Goal: Communication & Community: Answer question/provide support

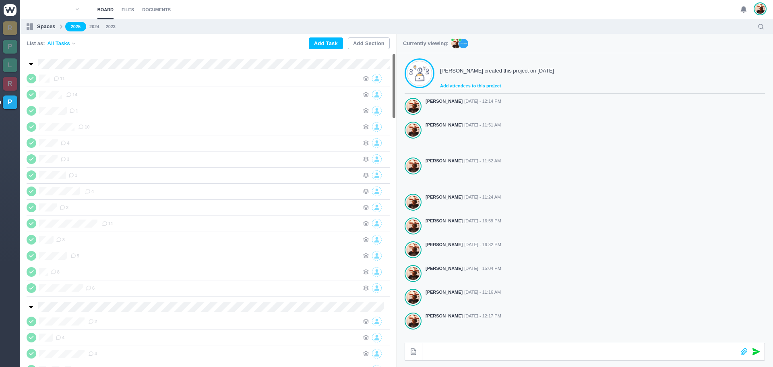
scroll to position [128, 0]
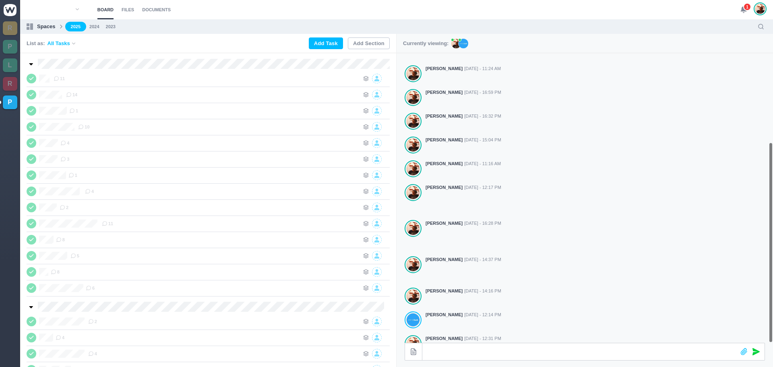
click at [744, 10] on span "1" at bounding box center [747, 7] width 8 height 8
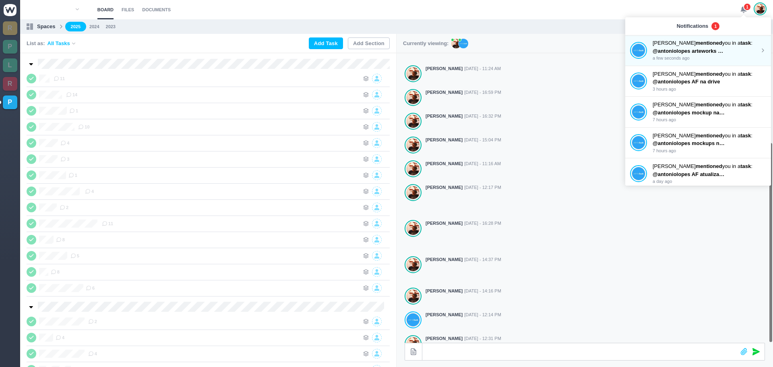
click at [651, 53] on link "[PERSON_NAME] mentioned you in a task : @antoniolopes arteworks das paginas ped…" at bounding box center [698, 50] width 136 height 23
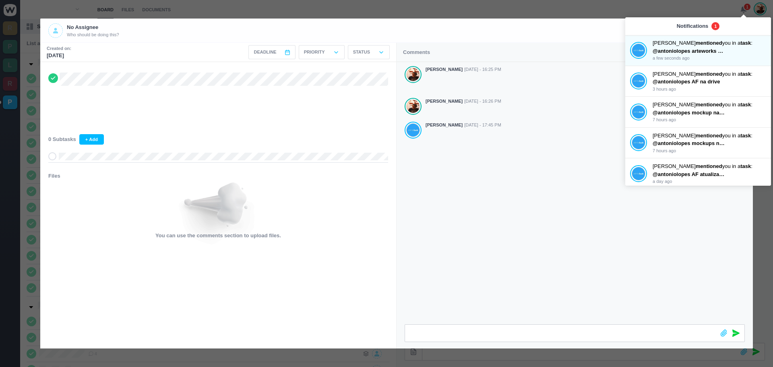
click at [520, 161] on div "[PERSON_NAME] [DATE] - 16:25 PM [PERSON_NAME] [DATE] - 16:26 PM [PERSON_NAME] […" at bounding box center [575, 193] width 356 height 262
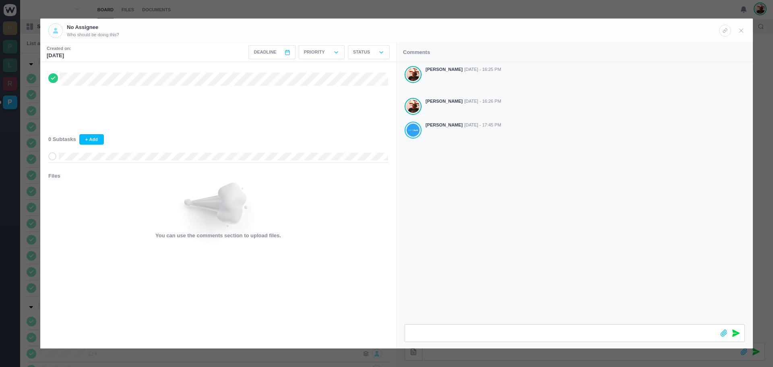
click at [737, 29] on div at bounding box center [732, 30] width 26 height 14
click at [742, 34] on icon at bounding box center [741, 30] width 7 height 7
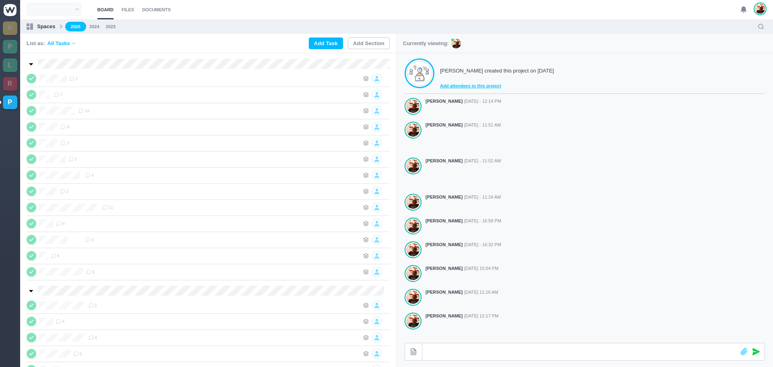
scroll to position [128, 0]
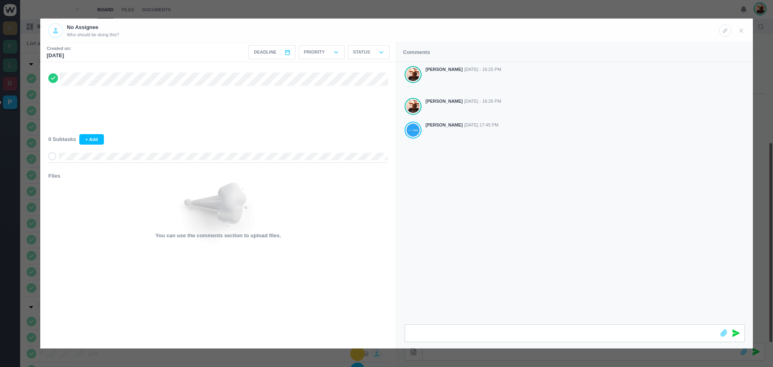
scroll to position [128, 0]
click at [740, 30] on icon at bounding box center [741, 30] width 7 height 7
